Goal: Task Accomplishment & Management: Complete application form

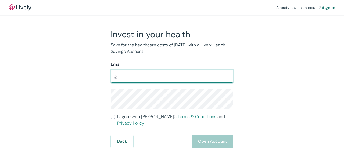
type input "gardenacegrl@gmail.com"
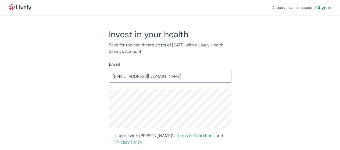
click at [112, 135] on input "I agree with Lively’s Terms & Conditions and Privacy Policy" at bounding box center [111, 136] width 4 height 4
checkbox input "true"
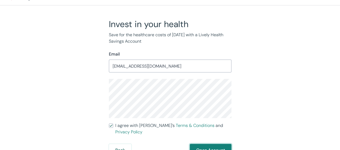
click at [200, 144] on button "Open Account" at bounding box center [211, 150] width 42 height 13
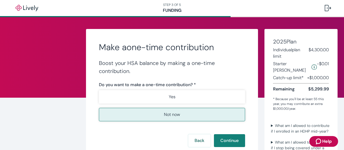
click at [174, 115] on p "Not now" at bounding box center [172, 115] width 16 height 6
click at [226, 143] on button "Continue" at bounding box center [229, 140] width 31 height 13
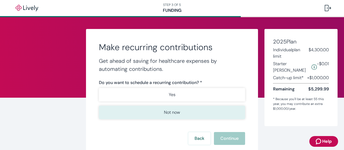
click at [171, 113] on p "Not now" at bounding box center [172, 112] width 16 height 6
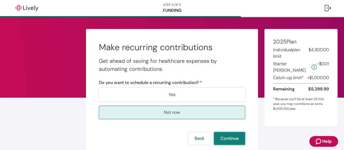
click at [229, 141] on button "Continue" at bounding box center [229, 138] width 31 height 13
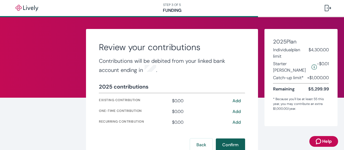
click at [227, 144] on button "Confirm" at bounding box center [230, 145] width 29 height 13
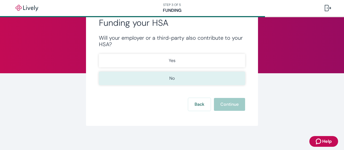
scroll to position [24, 0]
click at [176, 77] on button "No" at bounding box center [172, 78] width 146 height 13
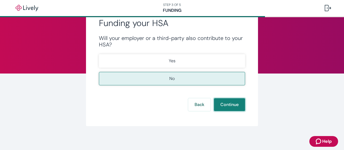
click at [229, 105] on button "Continue" at bounding box center [229, 104] width 31 height 13
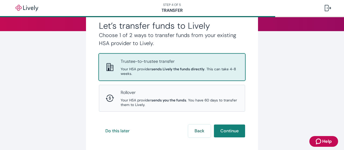
scroll to position [68, 0]
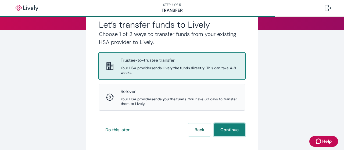
click at [228, 130] on button "Continue" at bounding box center [229, 130] width 31 height 13
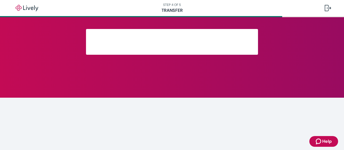
scroll to position [65, 0]
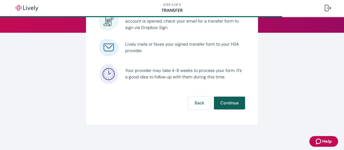
click at [230, 105] on button "Continue" at bounding box center [229, 103] width 31 height 13
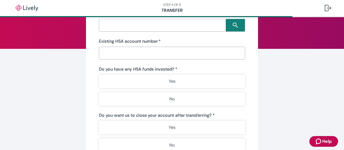
scroll to position [49, 0]
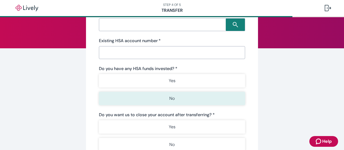
click at [163, 96] on button "No" at bounding box center [172, 98] width 146 height 13
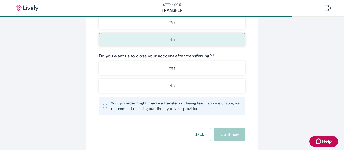
scroll to position [109, 0]
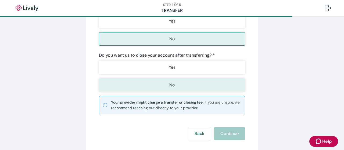
click at [177, 88] on button "No" at bounding box center [172, 84] width 146 height 13
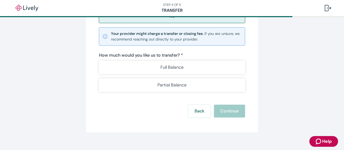
scroll to position [178, 0]
click at [226, 112] on div "Back Continue" at bounding box center [172, 111] width 146 height 13
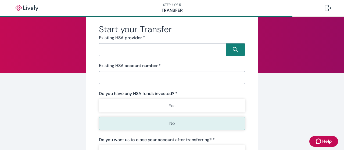
scroll to position [0, 0]
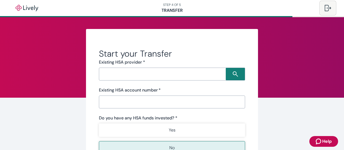
click at [326, 8] on div at bounding box center [328, 8] width 6 height 6
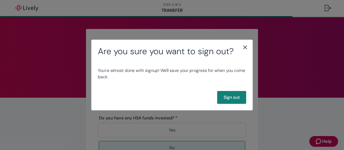
click at [244, 47] on icon "close" at bounding box center [245, 47] width 6 height 6
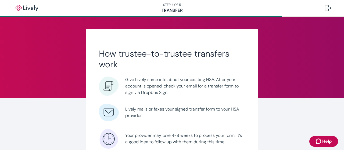
scroll to position [65, 0]
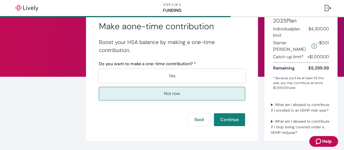
scroll to position [37, 0]
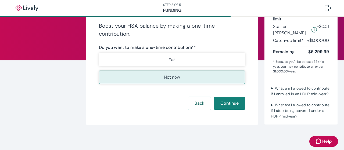
click at [170, 76] on p "Not now" at bounding box center [172, 77] width 16 height 6
click at [164, 76] on p "Not now" at bounding box center [172, 77] width 16 height 6
click at [225, 103] on button "Continue" at bounding box center [229, 103] width 31 height 13
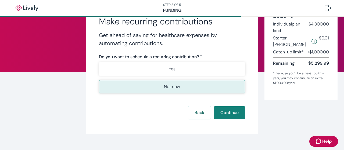
scroll to position [35, 0]
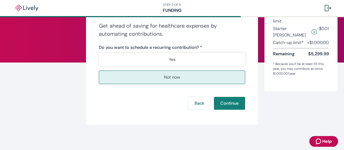
click at [180, 77] on button "Not now" at bounding box center [172, 77] width 146 height 13
click at [229, 105] on button "Continue" at bounding box center [229, 103] width 31 height 13
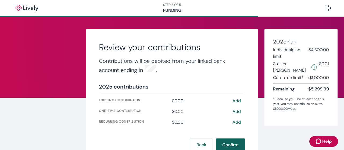
click at [230, 143] on button "Confirm" at bounding box center [230, 145] width 29 height 13
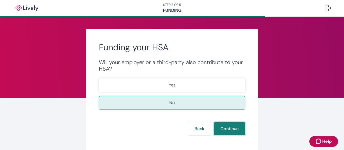
click at [226, 127] on button "Continue" at bounding box center [229, 129] width 31 height 13
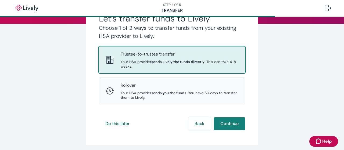
scroll to position [74, 0]
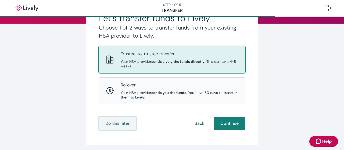
click at [125, 124] on button "Do this later" at bounding box center [117, 123] width 37 height 13
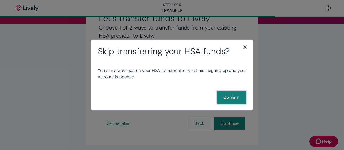
click at [231, 97] on button "Confirm" at bounding box center [231, 97] width 29 height 13
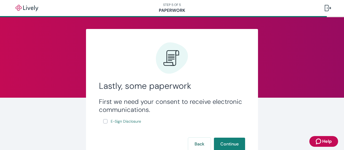
click at [104, 121] on input "E-Sign Disclosure" at bounding box center [105, 121] width 4 height 4
checkbox input "true"
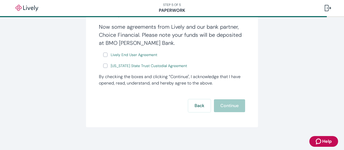
scroll to position [108, 0]
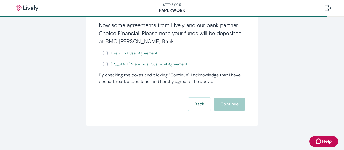
click at [105, 52] on label "Lively End User Agreement" at bounding box center [130, 53] width 55 height 7
click at [105, 52] on input "Lively End User Agreement" at bounding box center [105, 53] width 4 height 4
checkbox input "true"
click at [103, 65] on input "Wyoming State Trust Custodial Agreement" at bounding box center [105, 64] width 4 height 4
checkbox input "true"
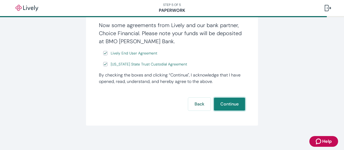
click at [228, 103] on button "Continue" at bounding box center [229, 104] width 31 height 13
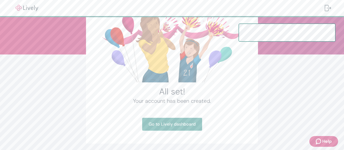
scroll to position [63, 0]
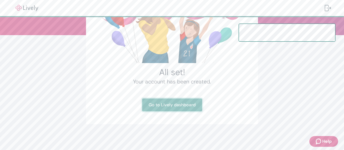
click at [174, 106] on link "Go to Lively dashboard" at bounding box center [172, 105] width 60 height 13
